Goal: Task Accomplishment & Management: Check status

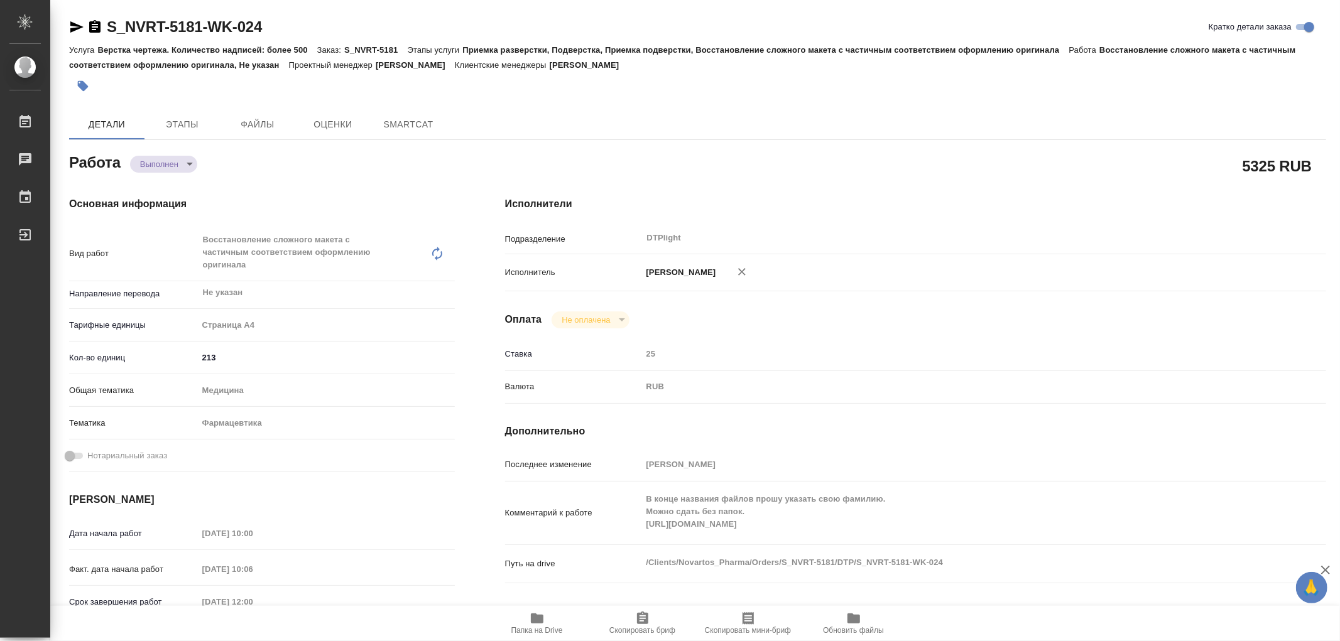
type textarea "x"
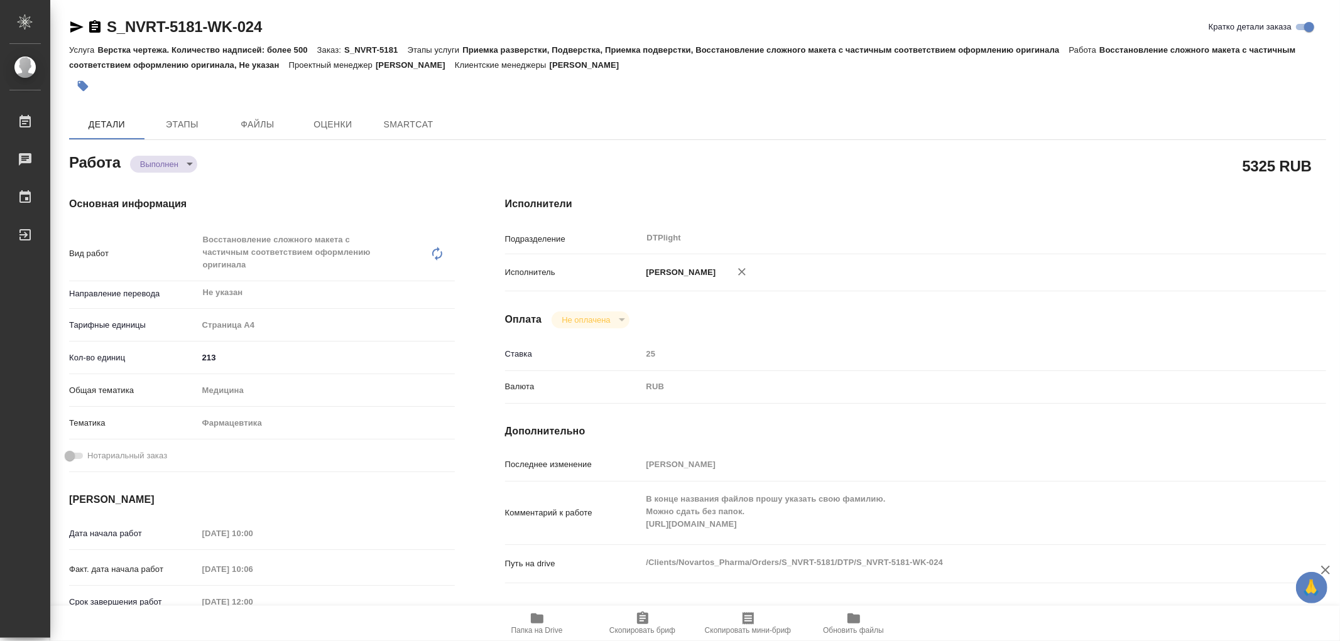
type textarea "x"
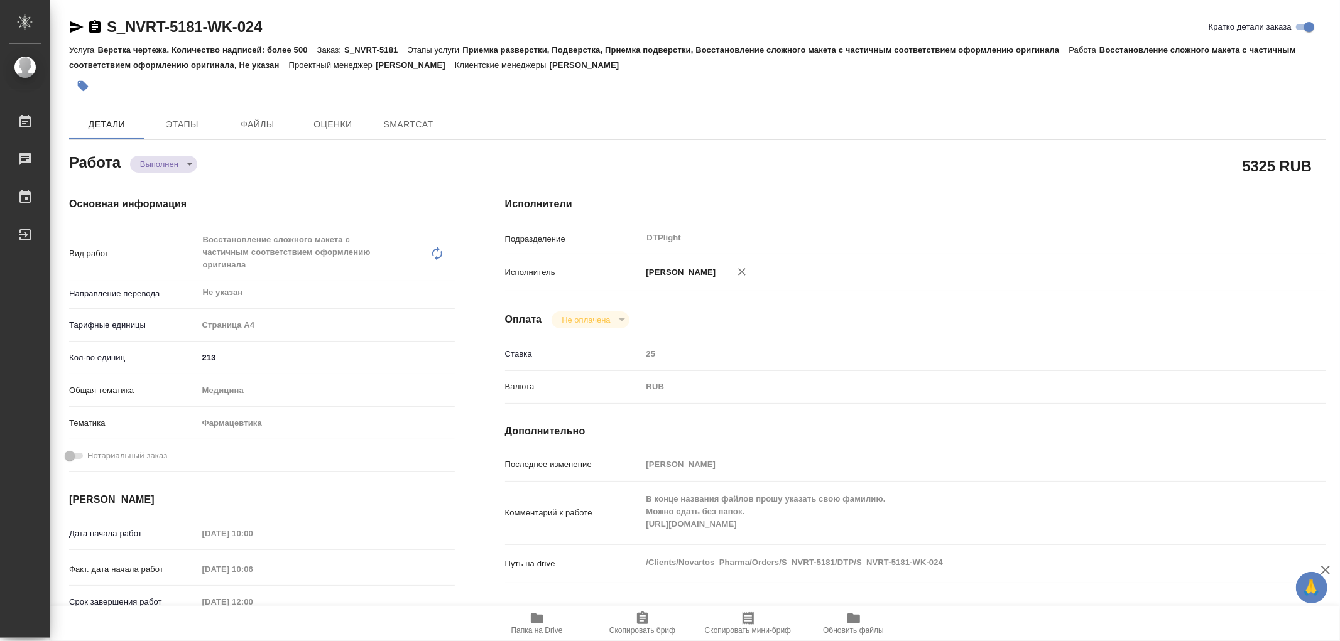
type textarea "x"
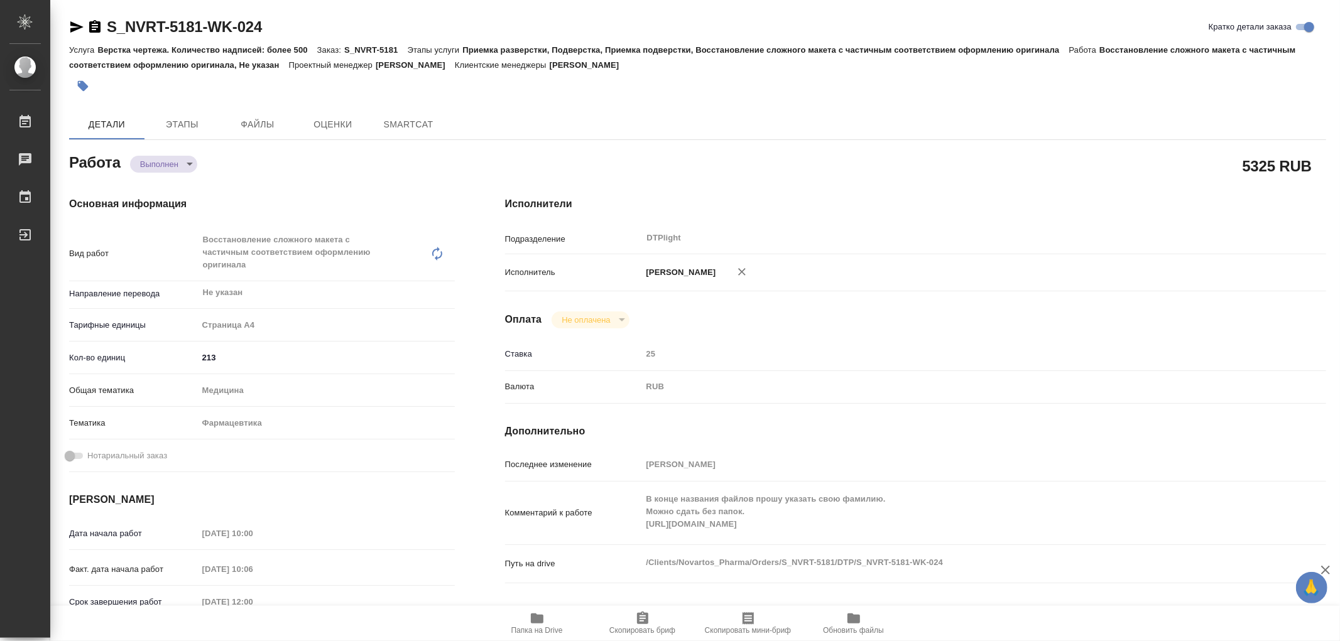
type textarea "x"
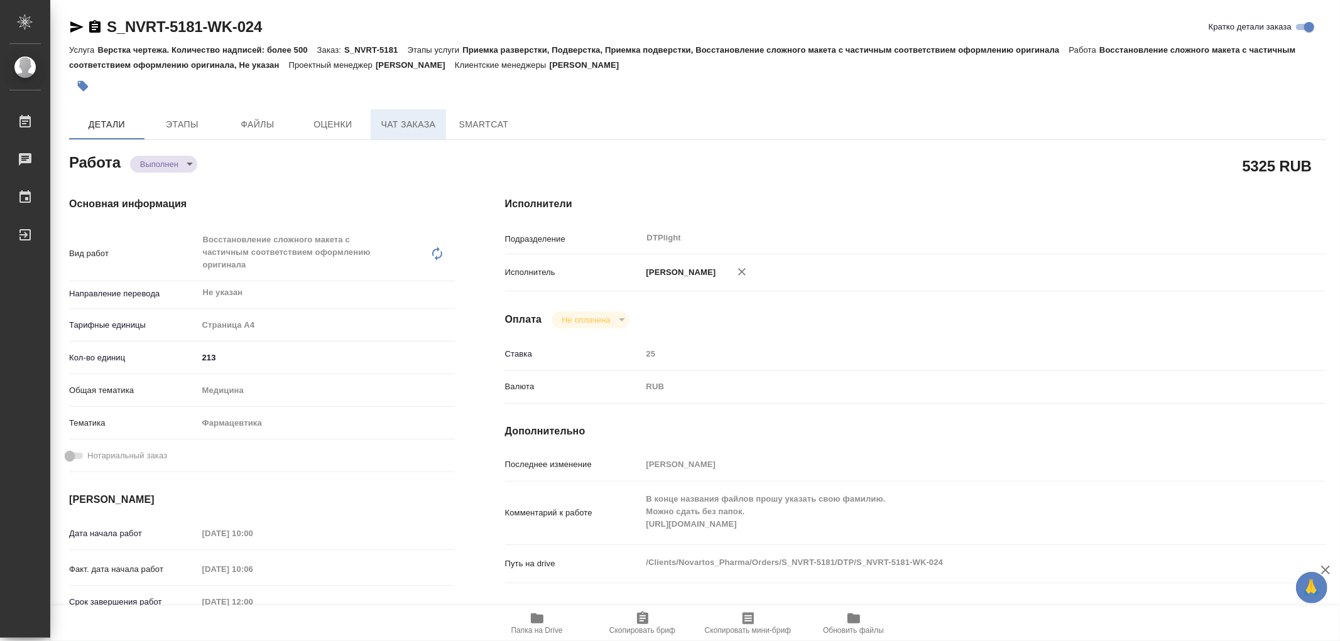
type textarea "x"
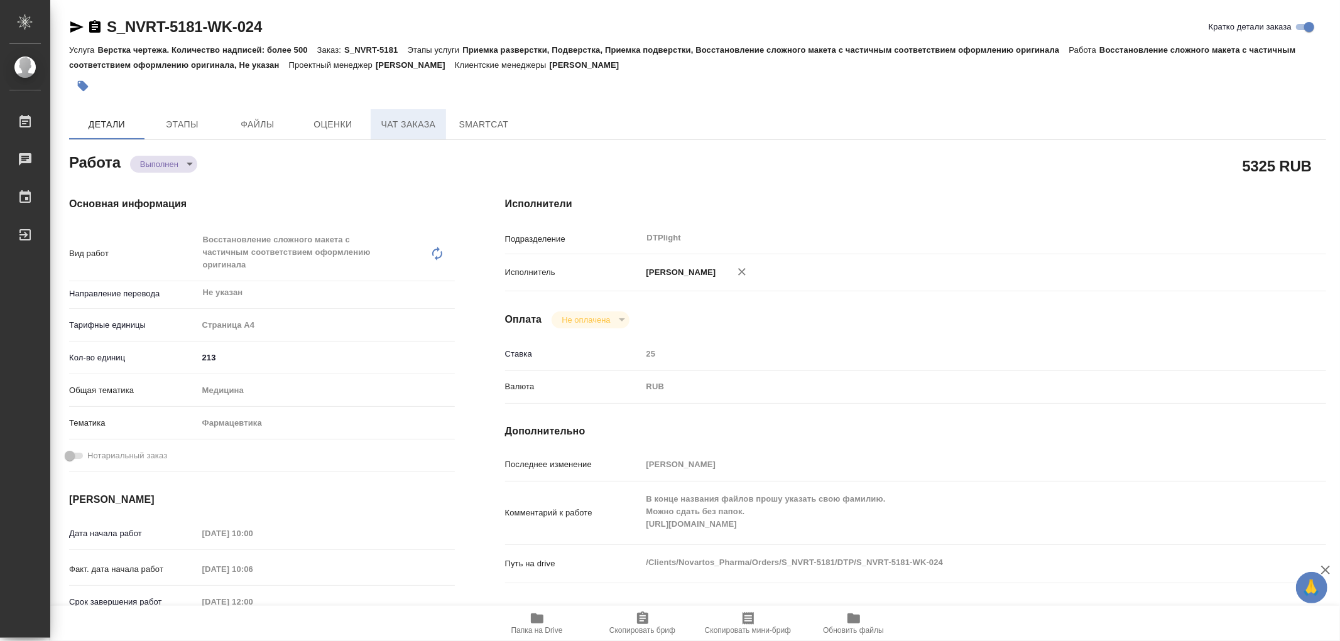
click at [410, 130] on span "Чат заказа" at bounding box center [408, 125] width 60 height 16
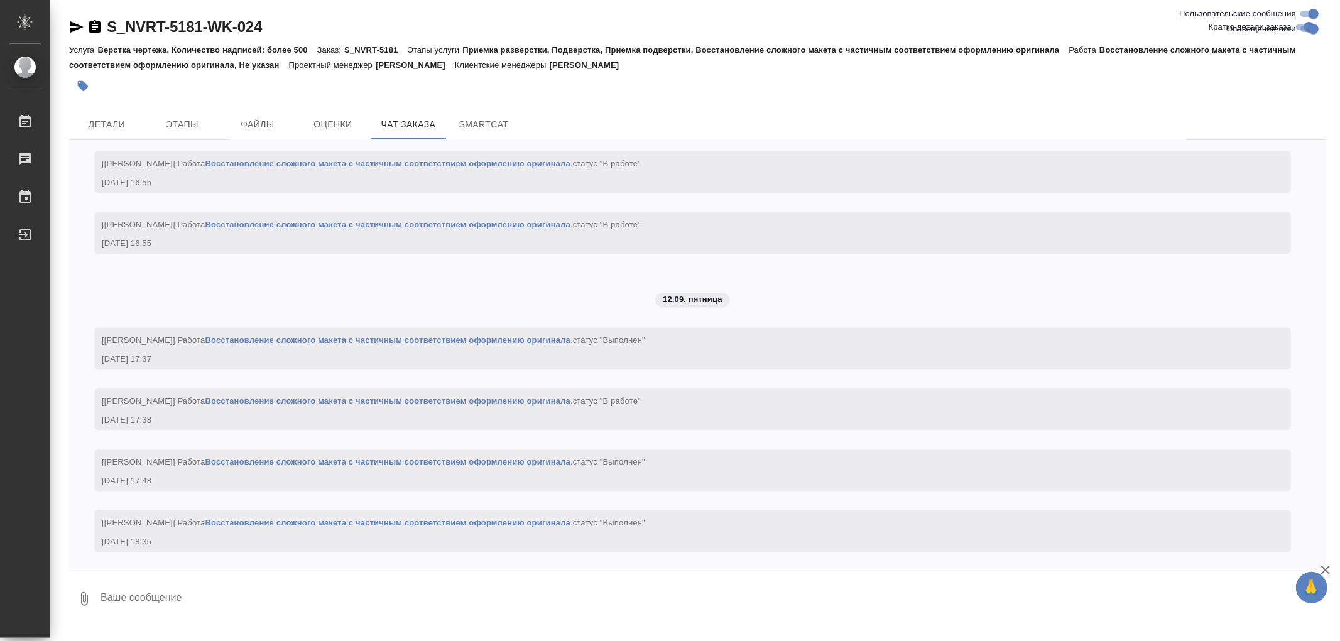
scroll to position [18942, 0]
click at [168, 117] on span "Этапы" at bounding box center [182, 125] width 60 height 16
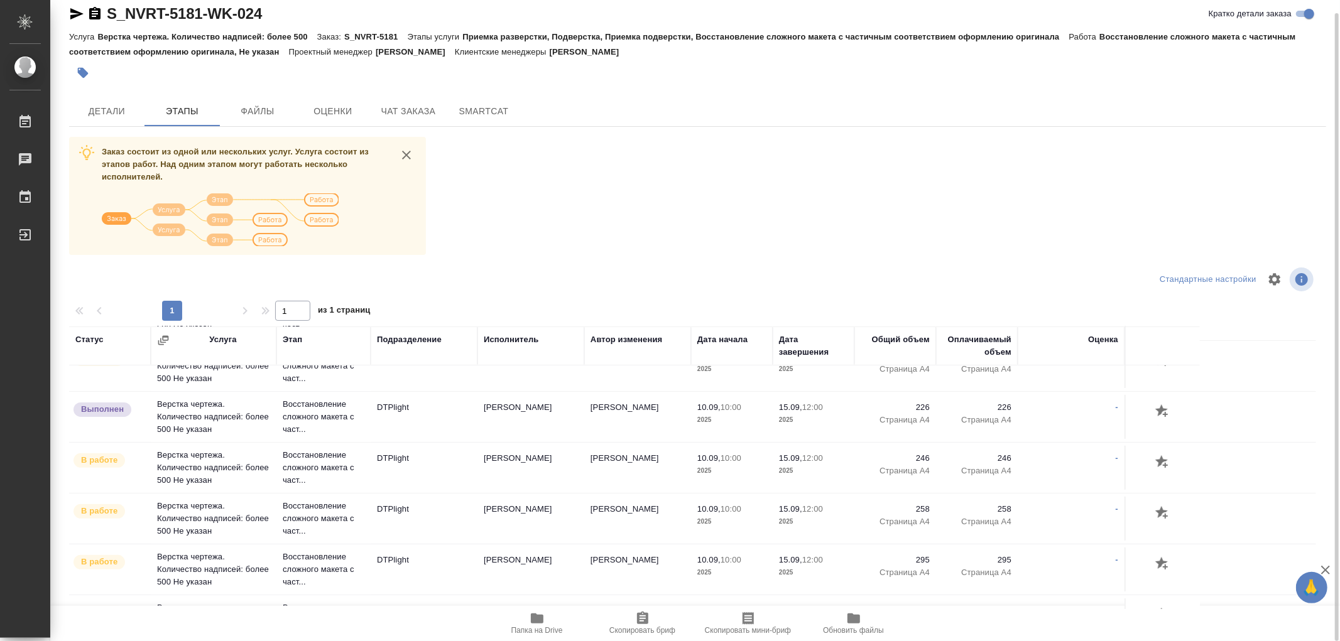
scroll to position [349, 0]
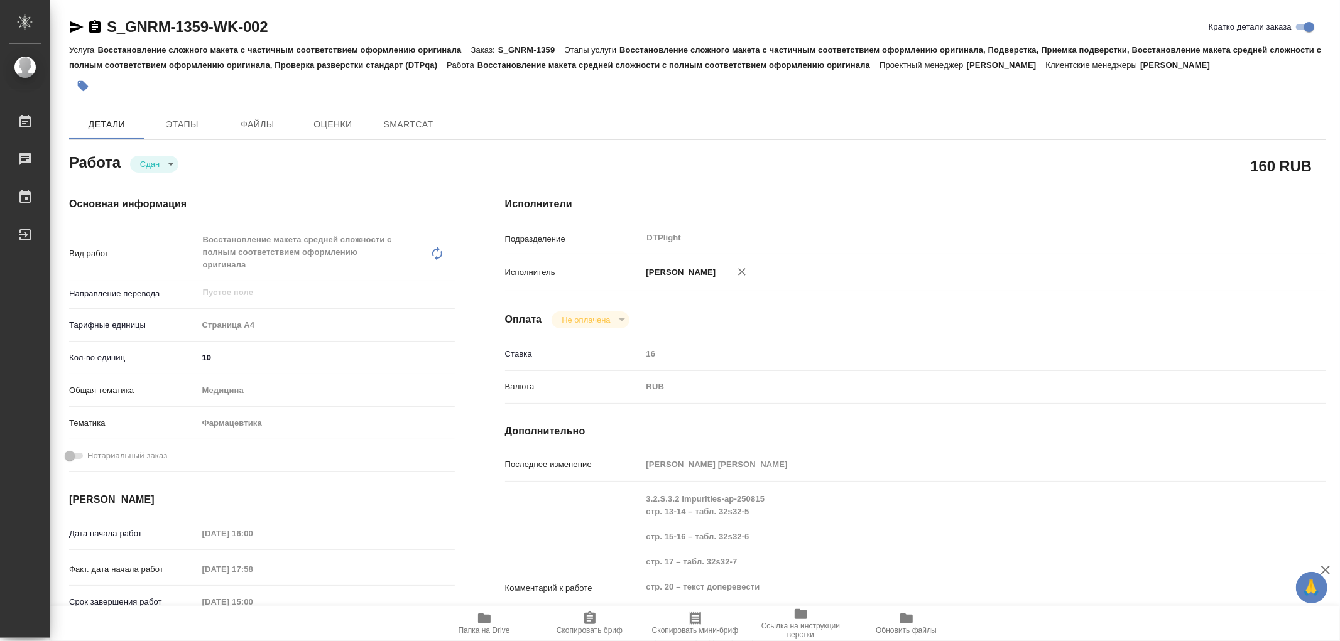
type textarea "x"
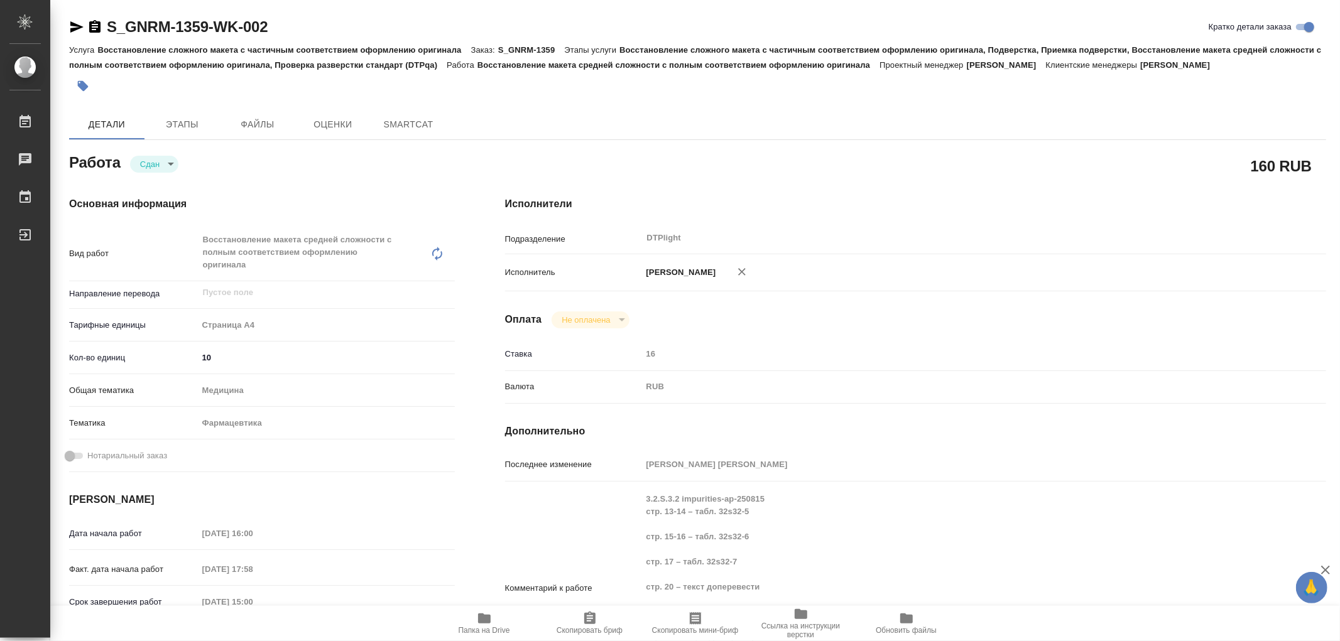
type textarea "x"
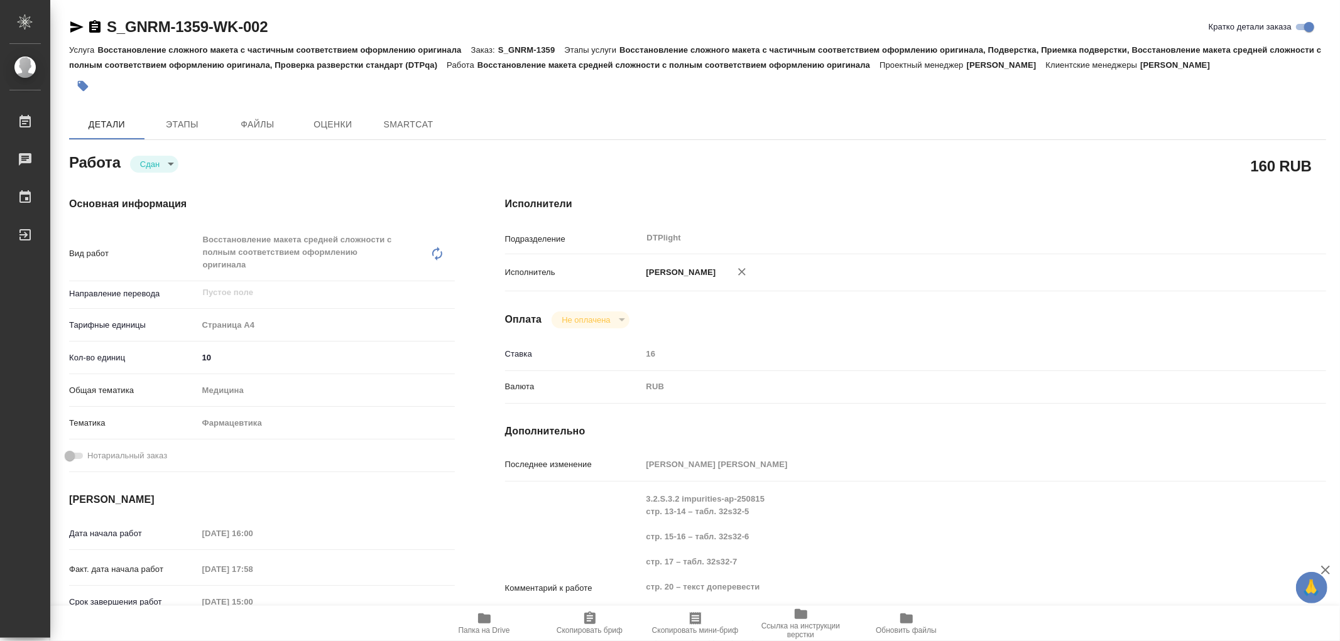
type textarea "x"
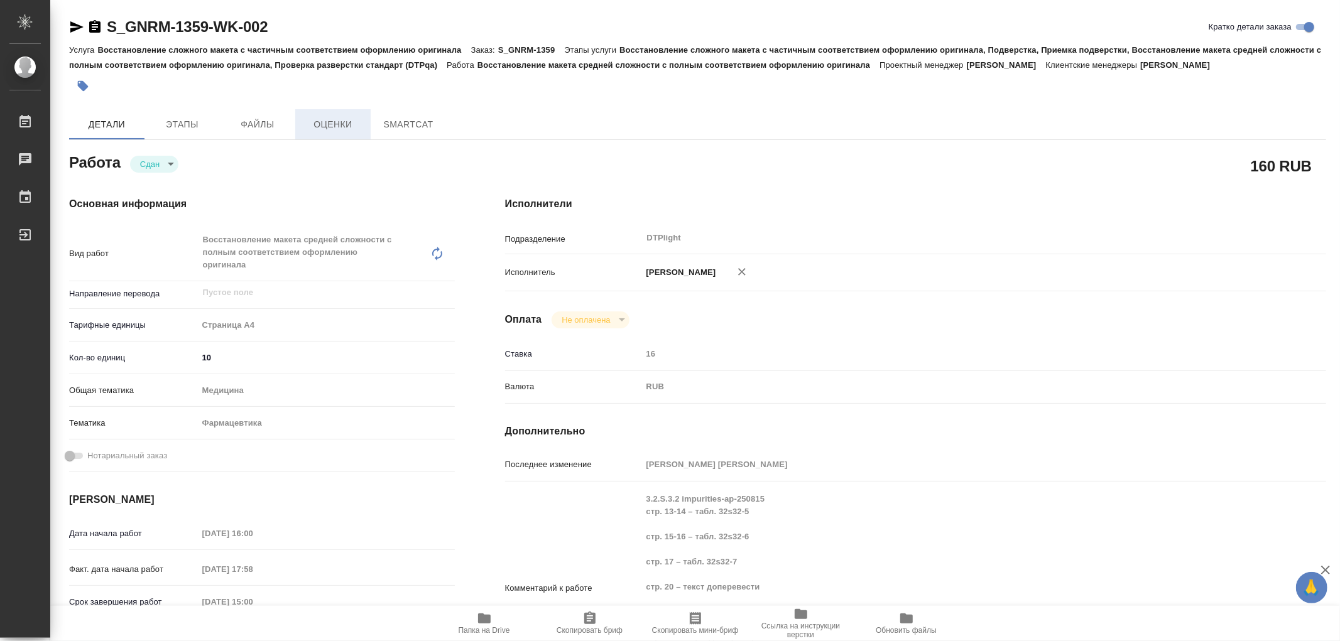
type textarea "x"
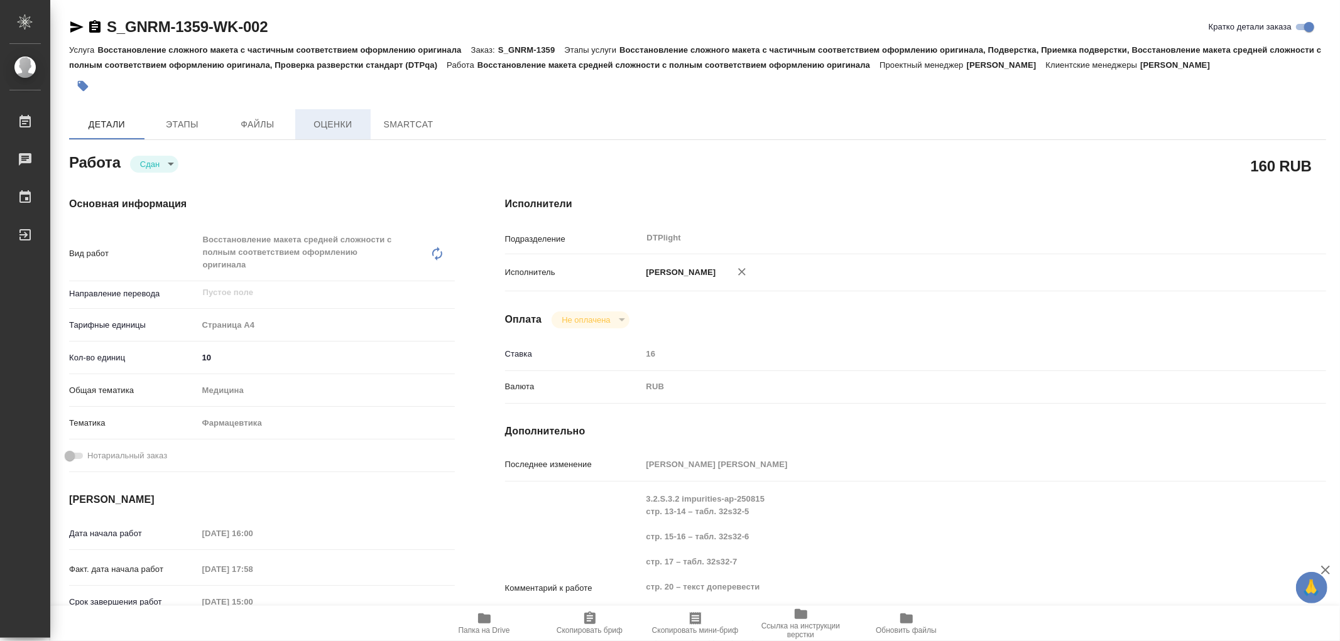
type textarea "x"
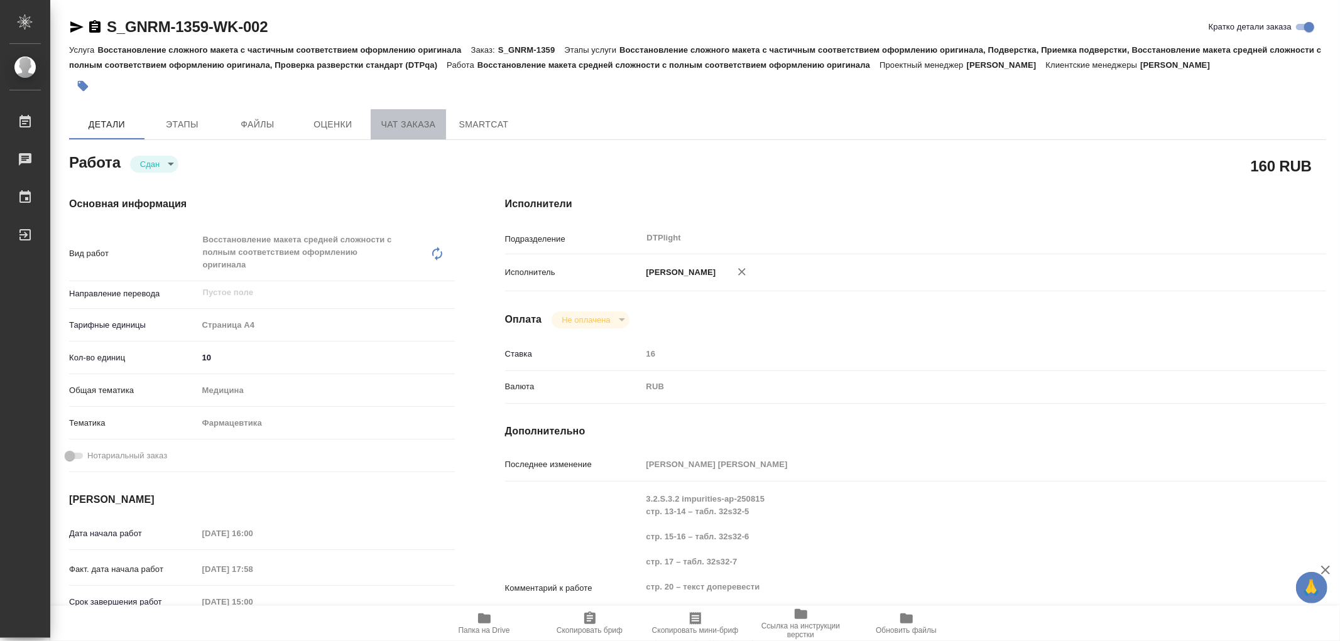
click at [428, 124] on span "Чат заказа" at bounding box center [408, 125] width 60 height 16
type textarea "x"
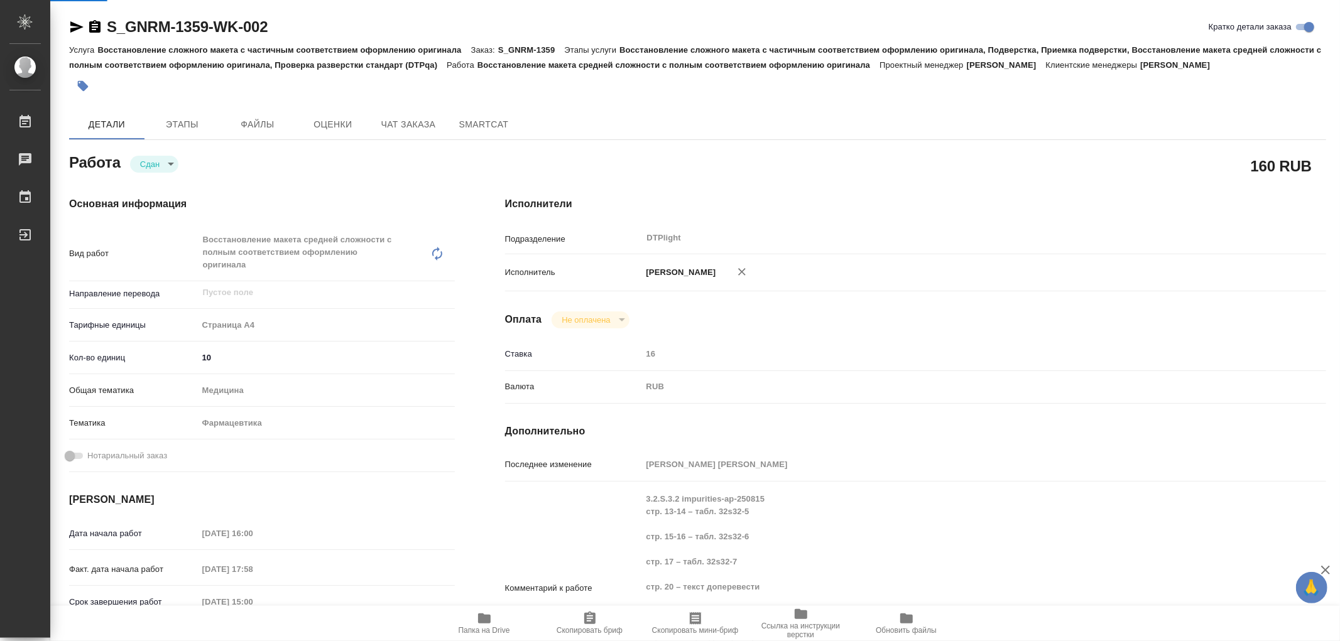
type textarea "x"
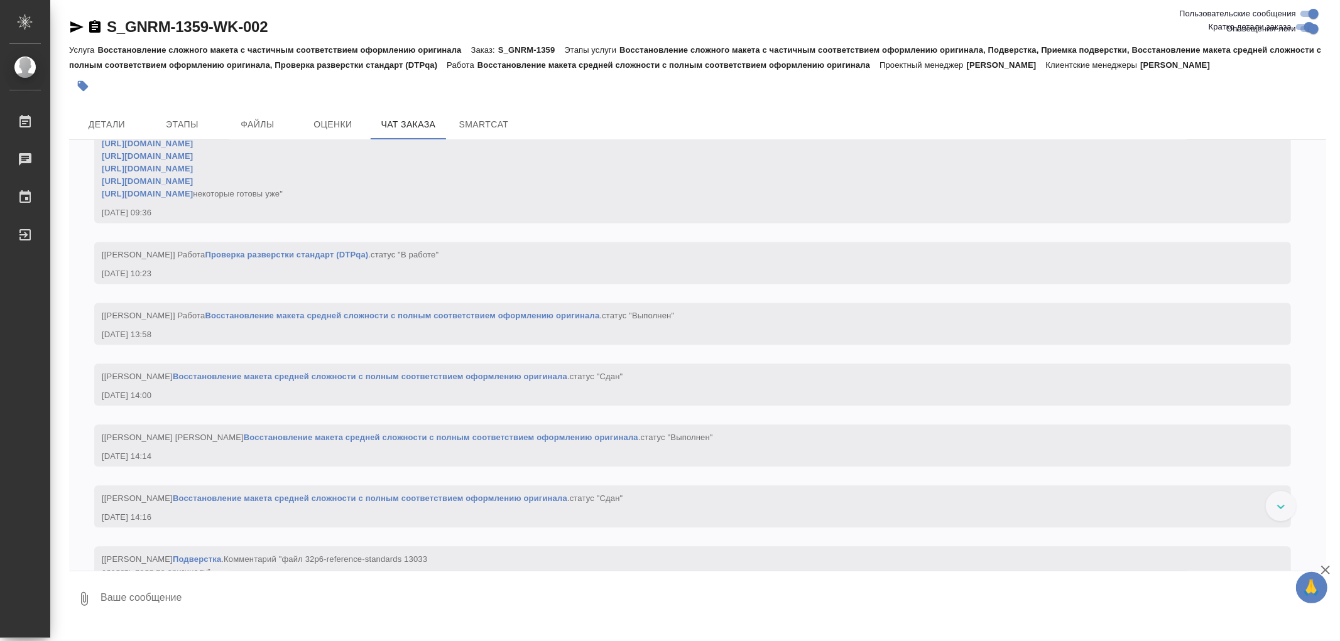
scroll to position [22298, 0]
